Goal: Information Seeking & Learning: Learn about a topic

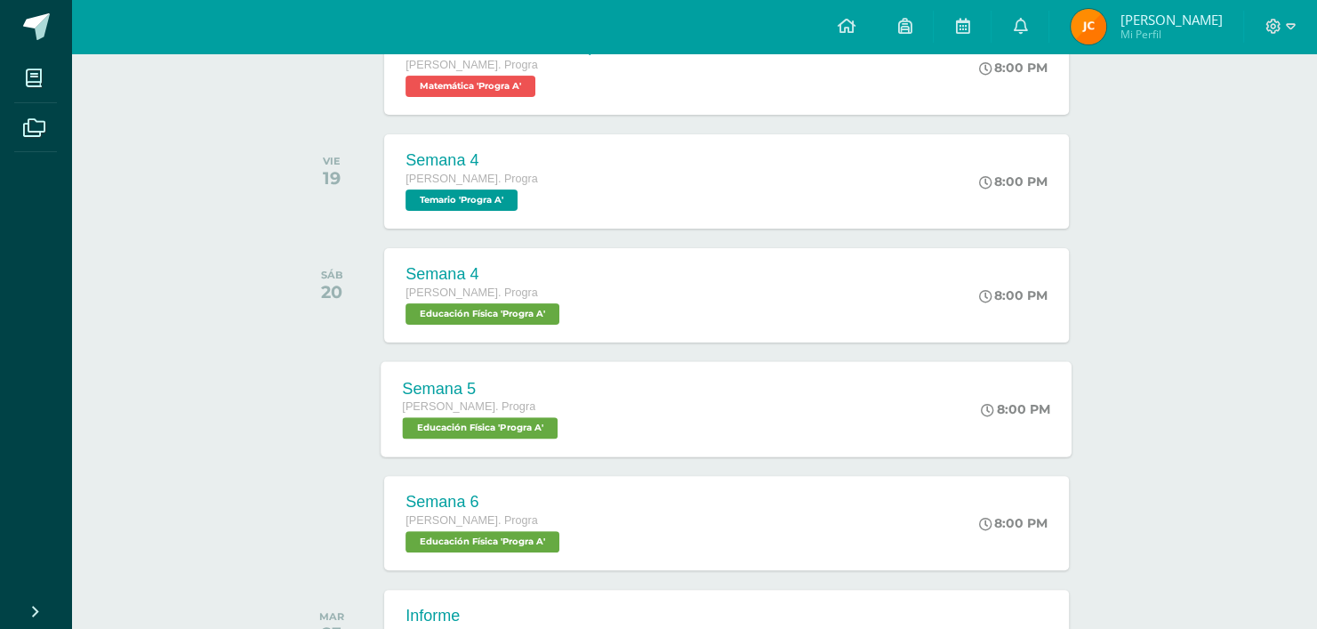
scroll to position [178, 0]
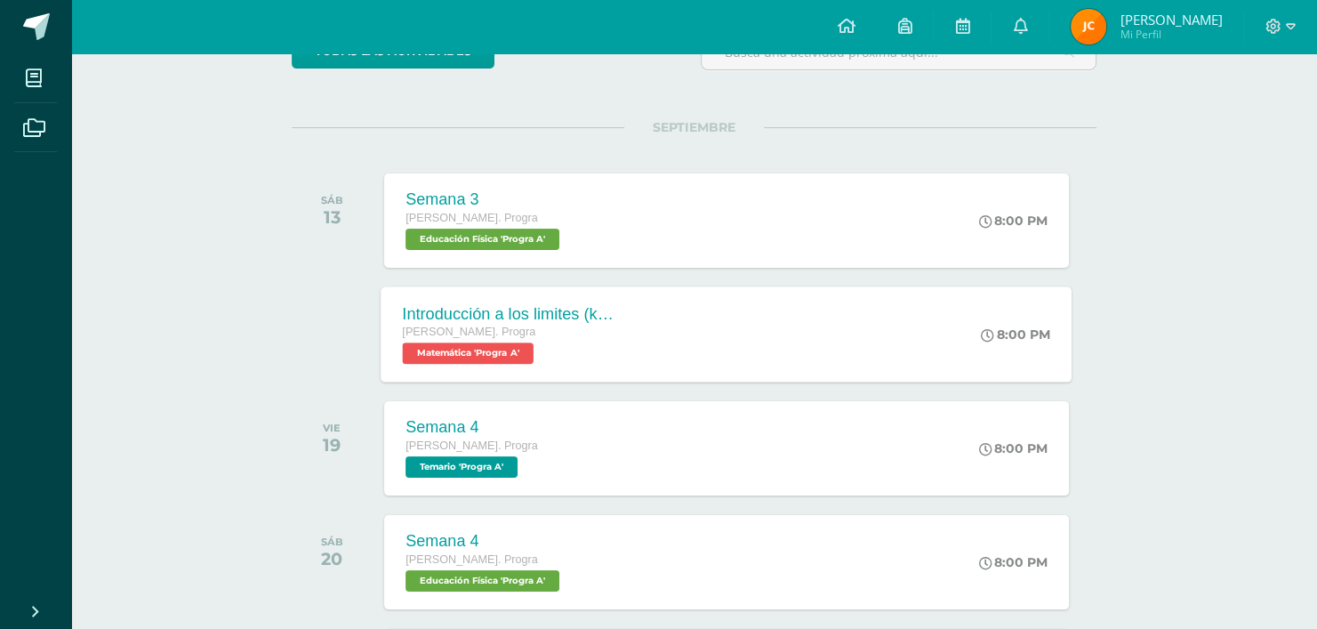
click at [625, 332] on div "Introducción a los limites ([PERSON_NAME]) [PERSON_NAME]. Progra Matemática 'Pr…" at bounding box center [510, 333] width 259 height 95
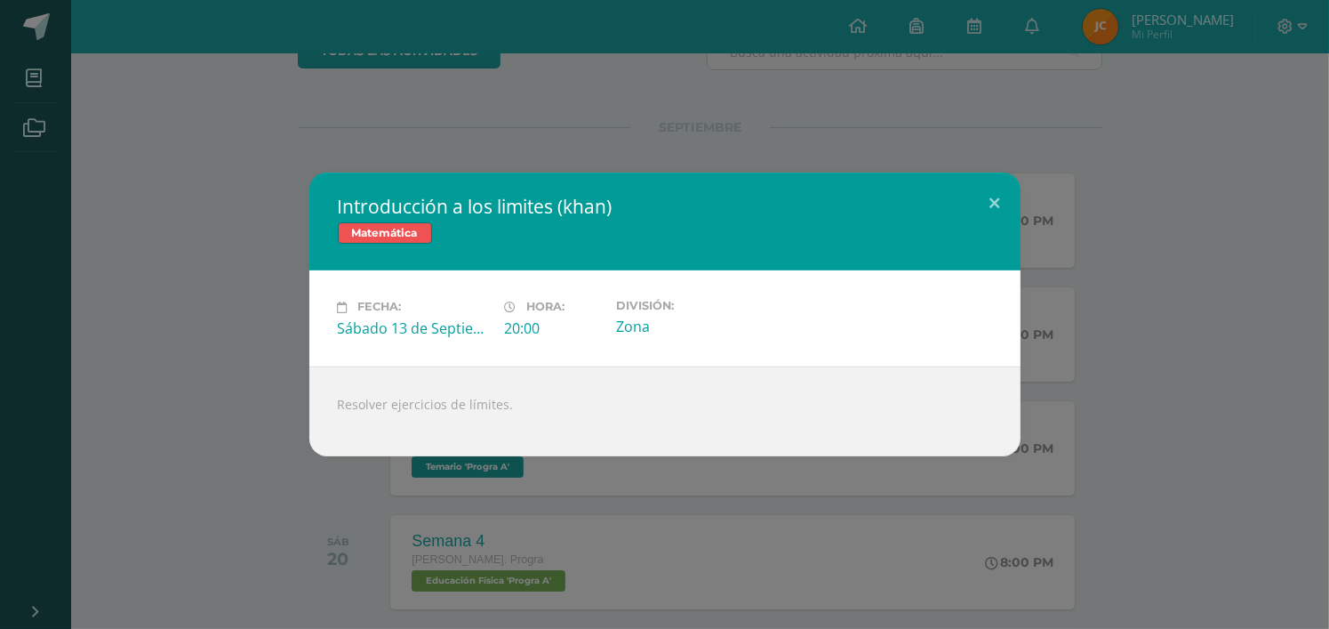
click at [209, 255] on div "Introducción a los limites ([PERSON_NAME]) Matemática Fecha: [DATE] Hora: 20:00…" at bounding box center [664, 314] width 1315 height 283
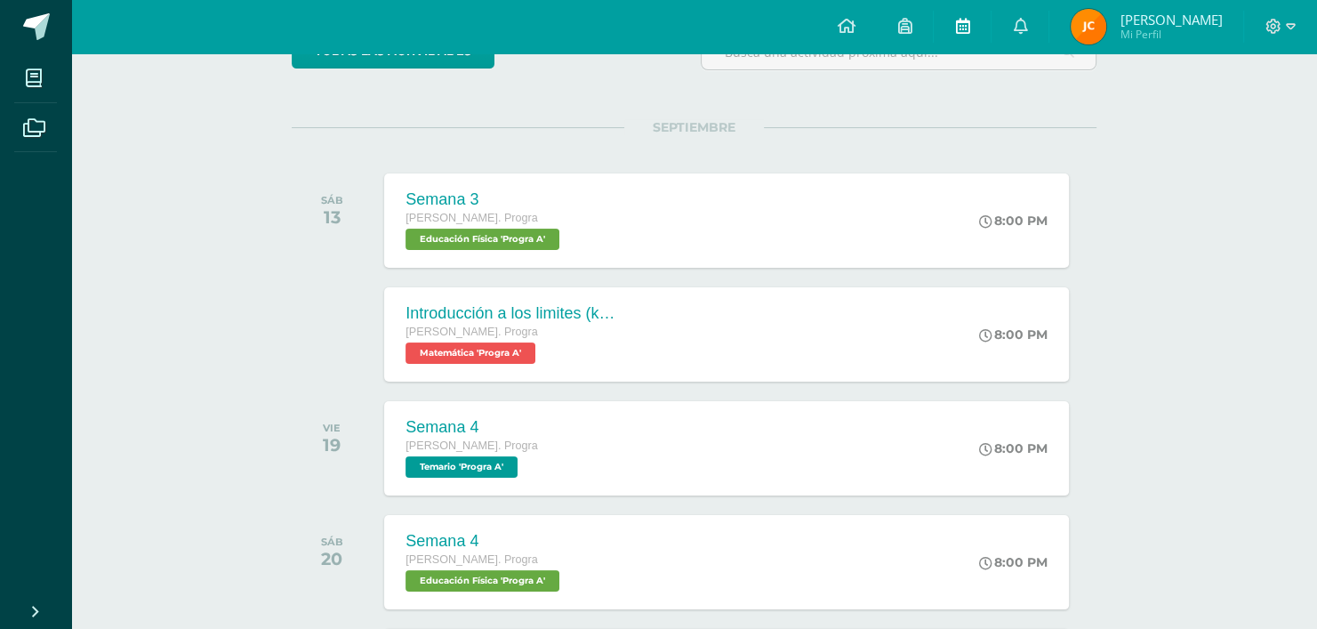
click at [991, 36] on link at bounding box center [962, 26] width 57 height 53
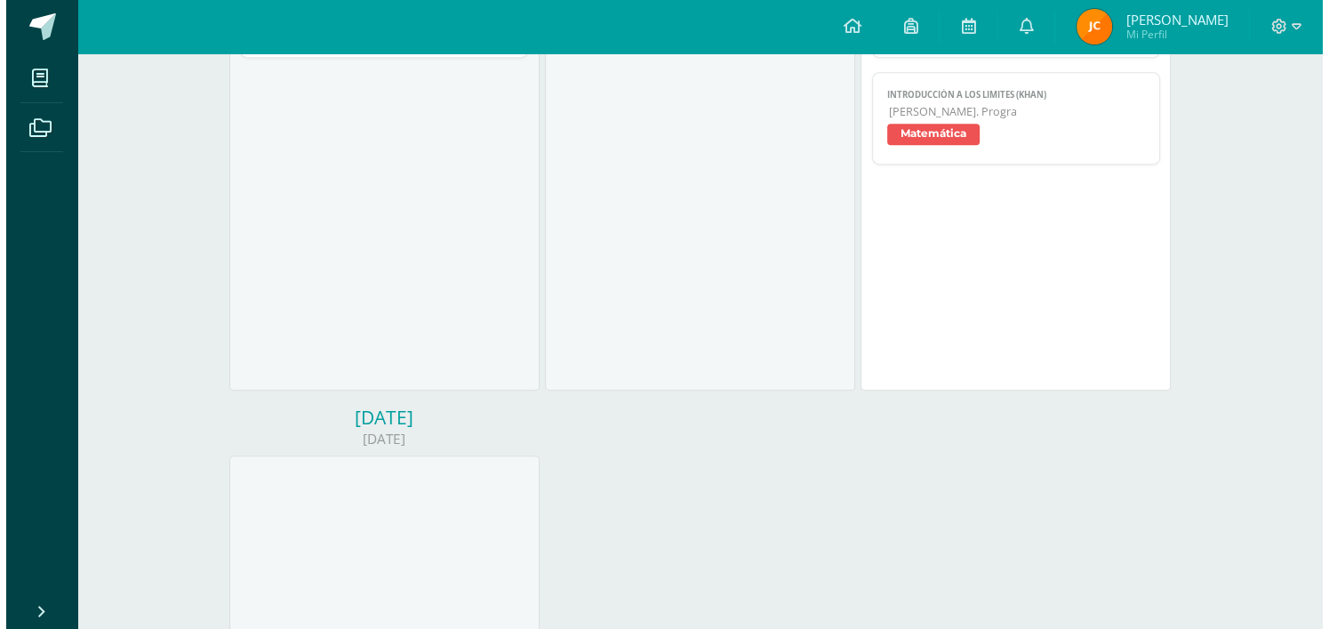
scroll to position [534, 0]
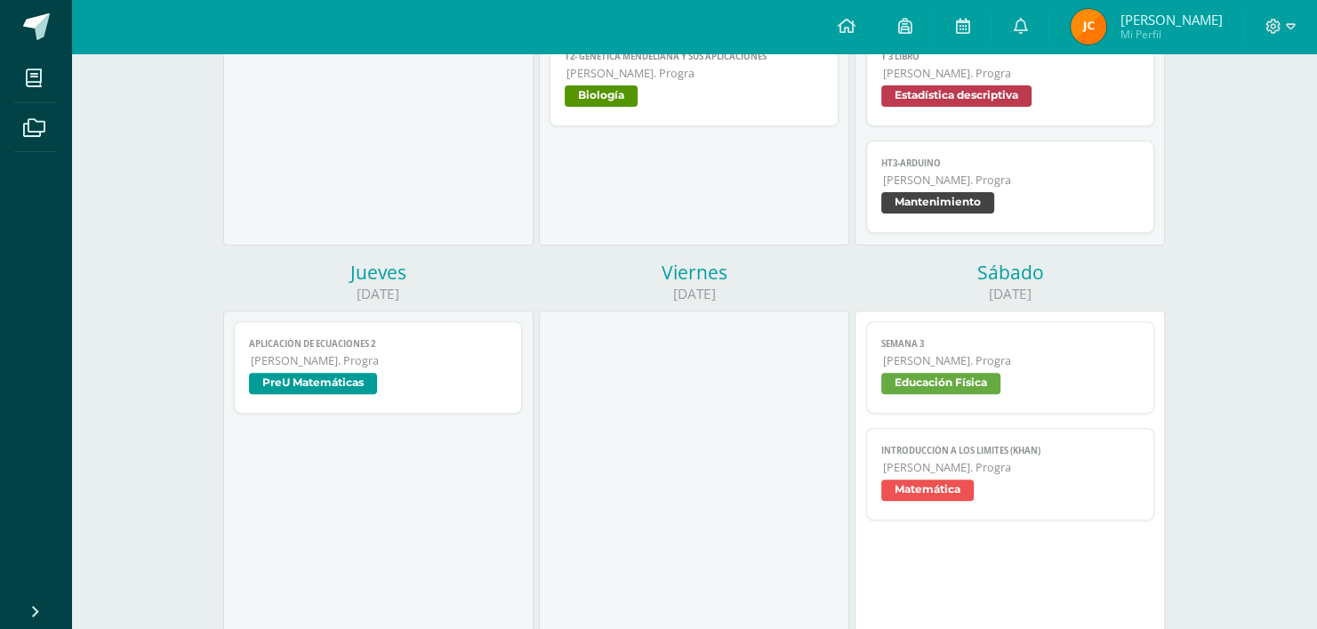
click at [451, 334] on link "Aplicación de ecuaciones 2 [PERSON_NAME]. Progra PreU Matemáticas" at bounding box center [378, 367] width 289 height 92
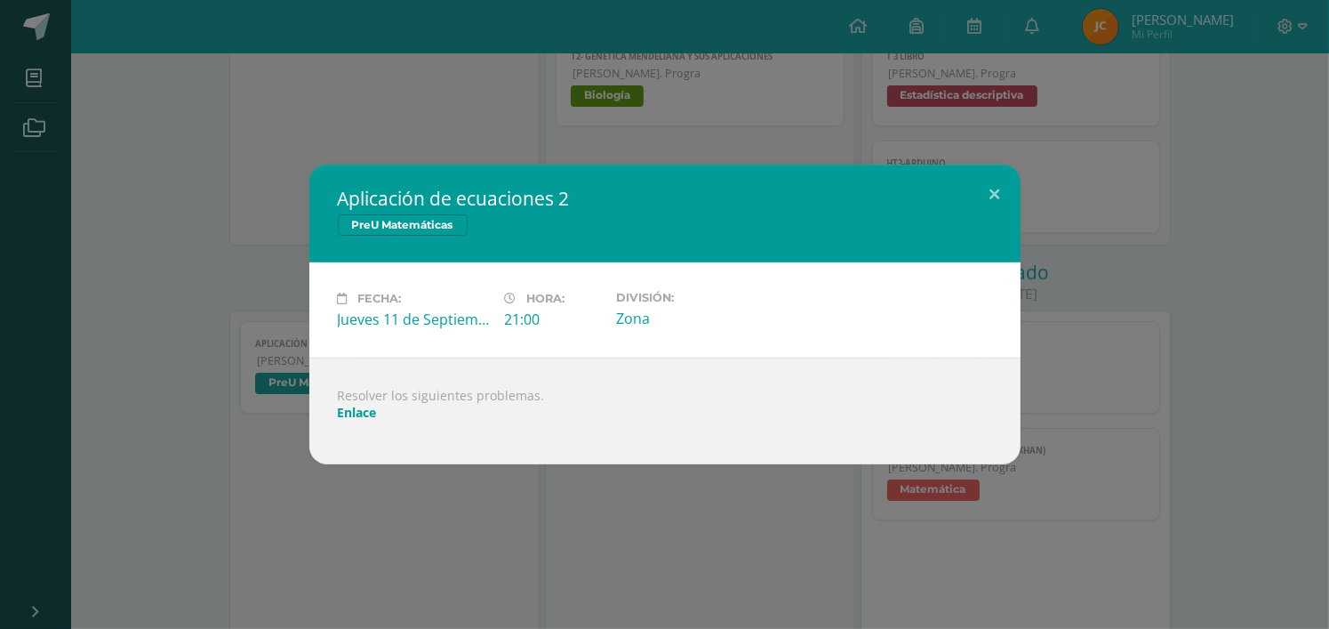
click at [381, 416] on div "Resolver los siguientes problemas. Enlace" at bounding box center [664, 410] width 711 height 107
click at [371, 414] on link "Enlace" at bounding box center [357, 412] width 39 height 17
